Goal: Task Accomplishment & Management: Manage account settings

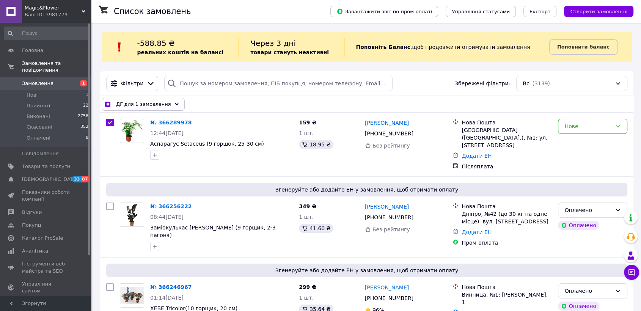
click at [130, 101] on span "Дії для 1 замовлення" at bounding box center [143, 104] width 55 height 8
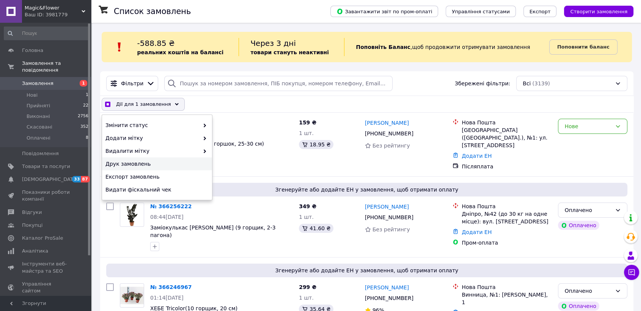
click at [136, 162] on span "Друк замовлень" at bounding box center [155, 164] width 101 height 8
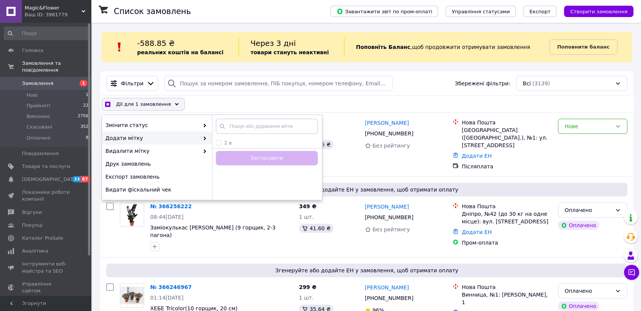
click at [124, 99] on div "Дії для 1 замовлення" at bounding box center [143, 104] width 83 height 13
checkbox input "true"
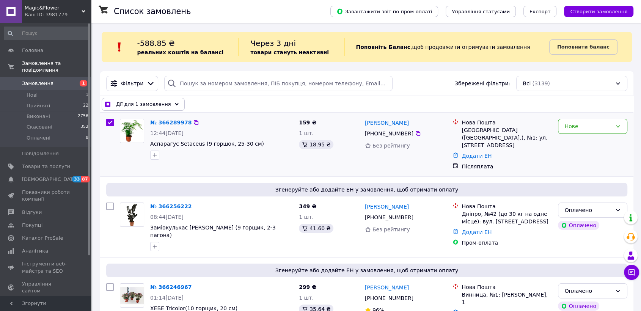
click at [108, 120] on input "checkbox" at bounding box center [110, 123] width 8 height 8
checkbox input "false"
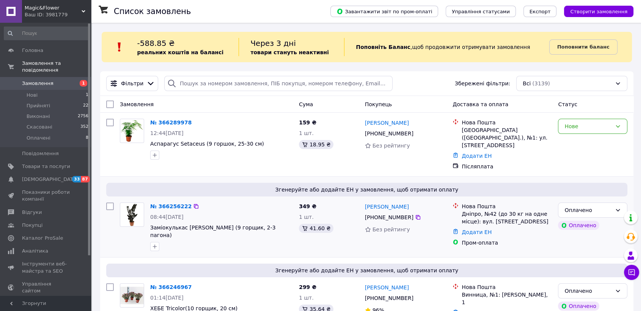
click at [107, 203] on input "checkbox" at bounding box center [110, 207] width 8 height 8
checkbox input "true"
click at [146, 105] on span "Дії для 1 замовлення" at bounding box center [143, 104] width 55 height 8
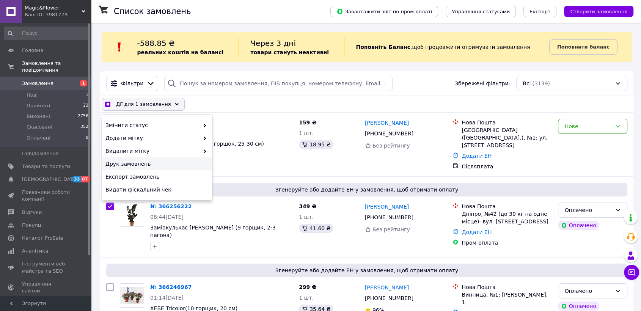
click at [133, 162] on span "Друк замовлень" at bounding box center [155, 164] width 101 height 8
checkbox input "true"
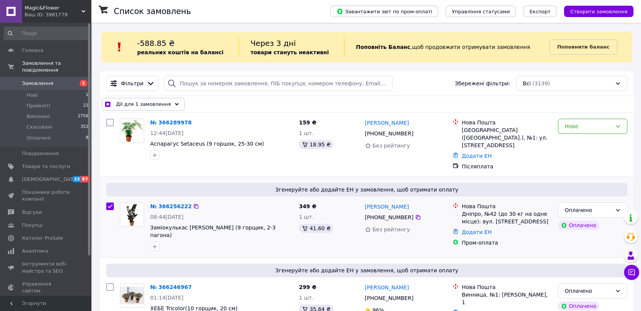
click at [108, 203] on input "checkbox" at bounding box center [110, 207] width 8 height 8
checkbox input "false"
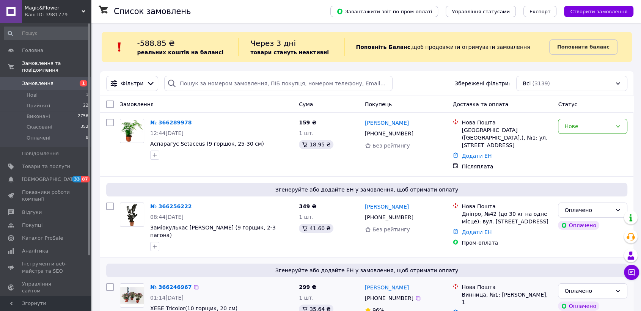
click at [108, 283] on input "checkbox" at bounding box center [110, 287] width 8 height 8
checkbox input "true"
click at [154, 103] on span "Дії для 1 замовлення" at bounding box center [143, 104] width 55 height 8
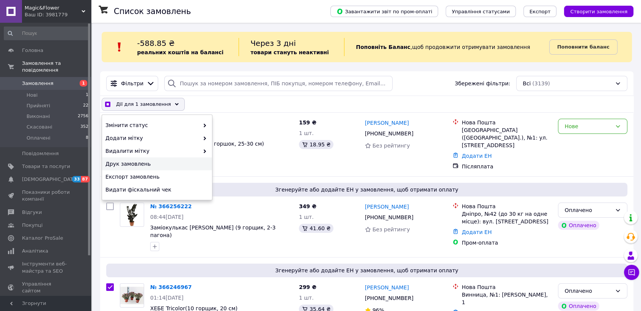
click at [137, 161] on span "Друк замовлень" at bounding box center [155, 164] width 101 height 8
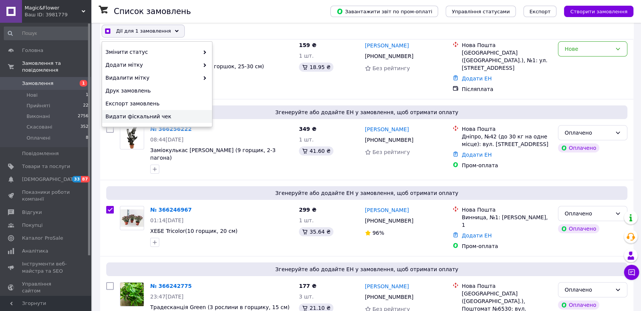
scroll to position [126, 0]
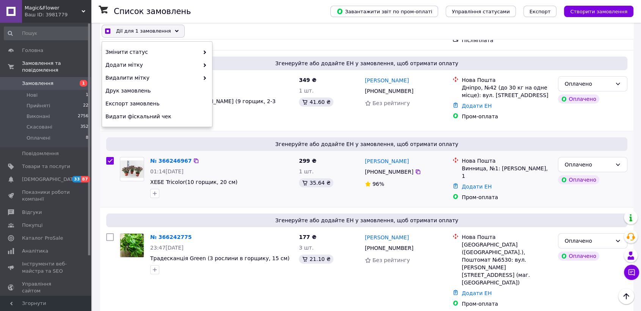
checkbox input "true"
click at [108, 157] on input "checkbox" at bounding box center [110, 161] width 8 height 8
checkbox input "false"
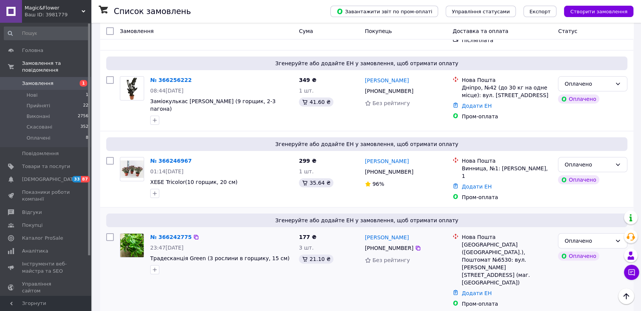
click at [110, 233] on input "checkbox" at bounding box center [110, 237] width 8 height 8
checkbox input "true"
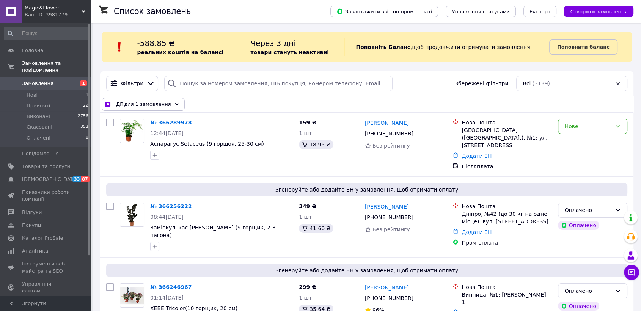
click at [165, 103] on div "Дії для 1 замовлення" at bounding box center [143, 104] width 83 height 13
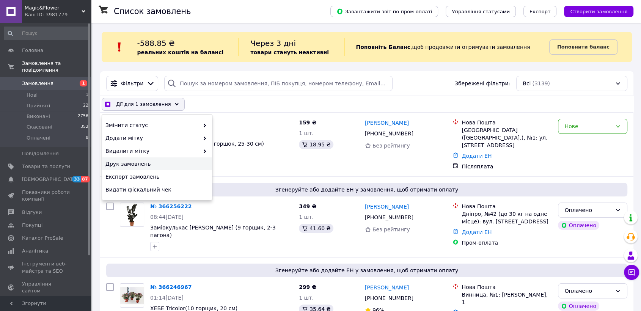
click at [144, 167] on span "Друк замовлень" at bounding box center [155, 164] width 101 height 8
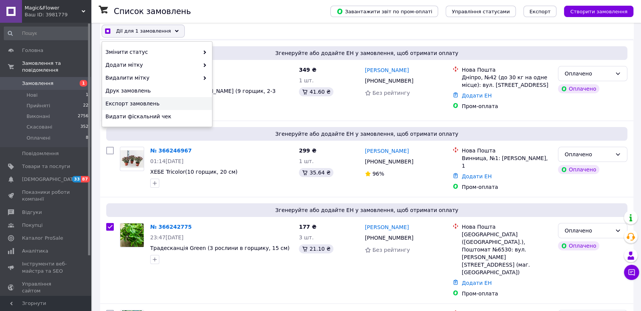
scroll to position [168, 0]
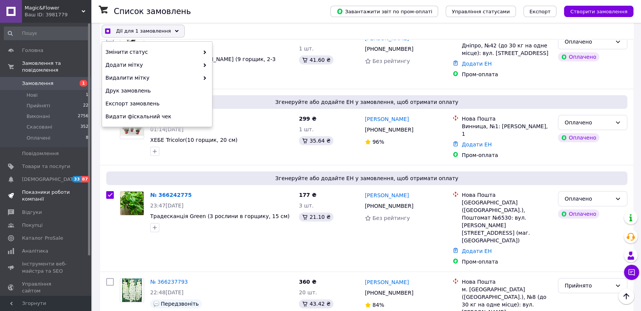
checkbox input "true"
click at [112, 191] on input "checkbox" at bounding box center [110, 195] width 8 height 8
checkbox input "false"
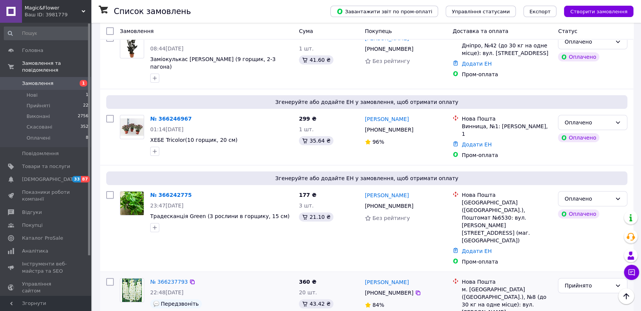
click at [110, 278] on input "checkbox" at bounding box center [110, 282] width 8 height 8
checkbox input "true"
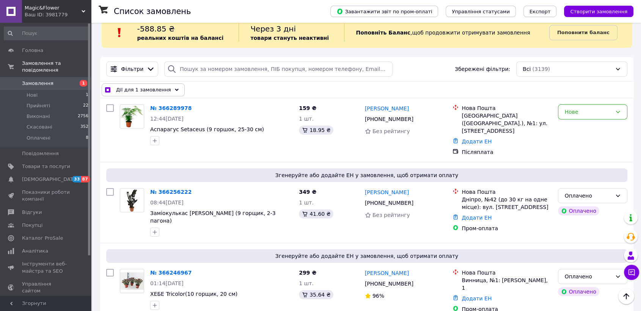
scroll to position [0, 0]
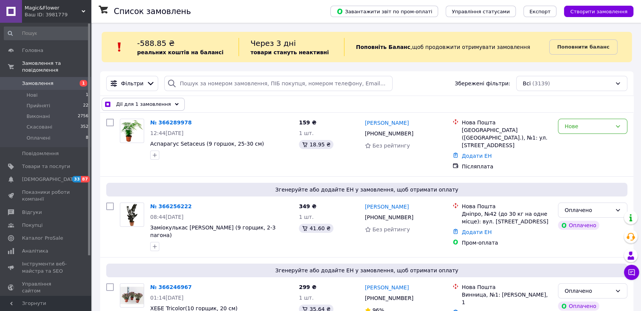
click at [175, 103] on icon at bounding box center [177, 104] width 4 height 4
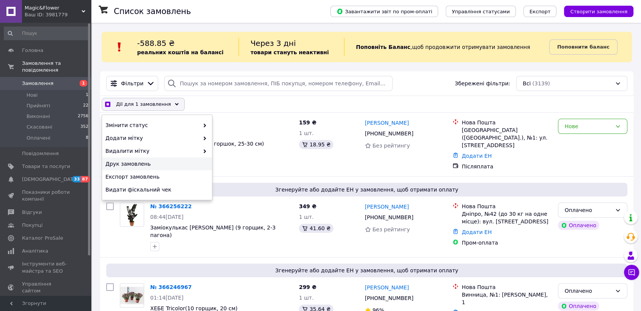
click at [147, 159] on div "Друк замовлень" at bounding box center [157, 163] width 110 height 13
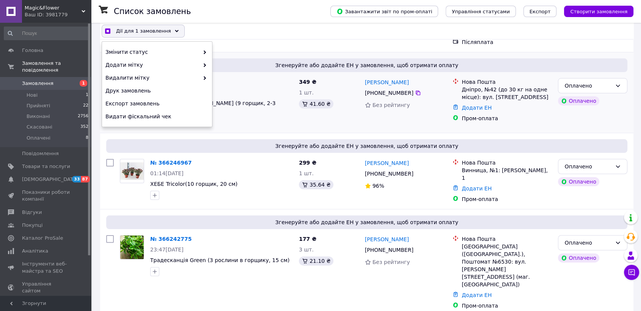
checkbox input "true"
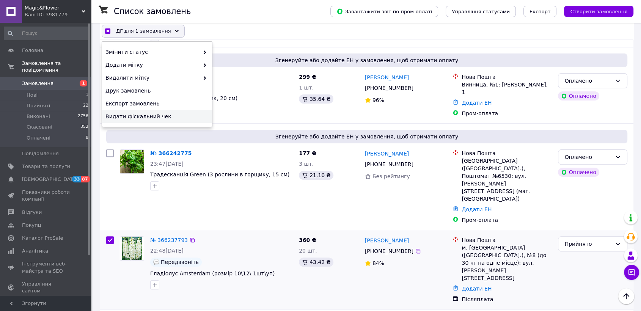
scroll to position [210, 0]
click at [111, 236] on input "checkbox" at bounding box center [110, 240] width 8 height 8
checkbox input "false"
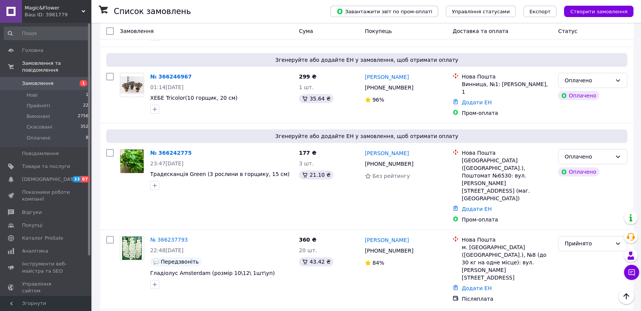
checkbox input "true"
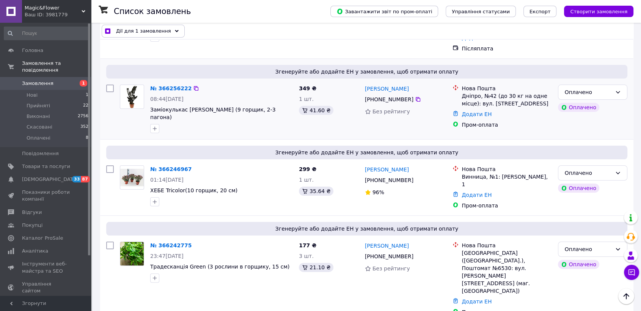
scroll to position [0, 0]
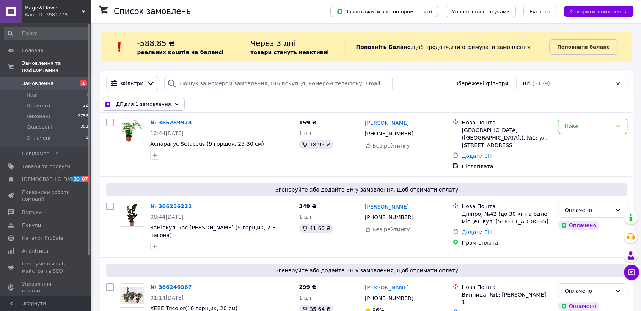
click at [166, 101] on div "Дії для 1 замовлення" at bounding box center [143, 104] width 83 height 13
checkbox input "true"
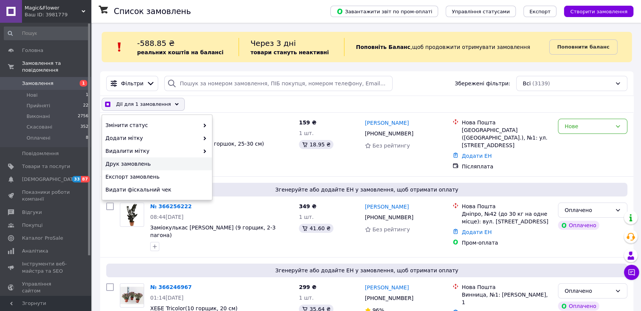
click at [142, 160] on span "Друк замовлень" at bounding box center [155, 164] width 101 height 8
